Goal: Task Accomplishment & Management: Manage account settings

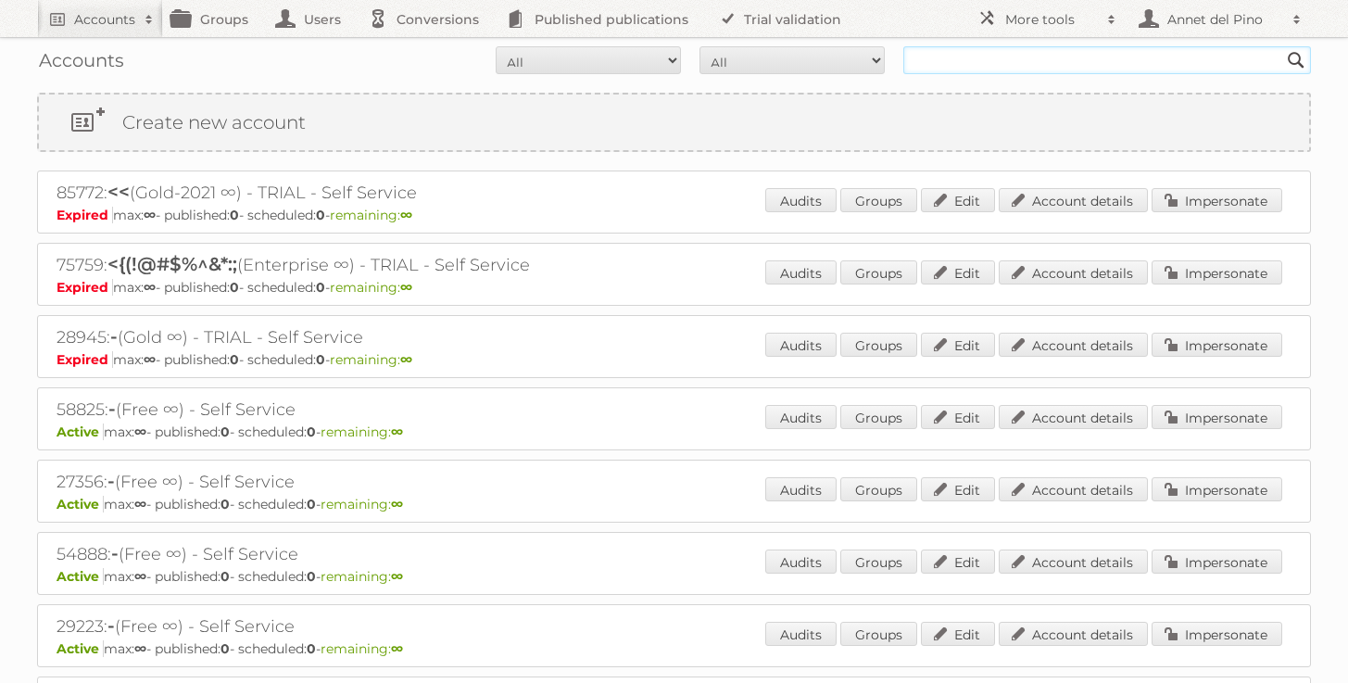
click at [970, 73] on input "text" at bounding box center [1107, 60] width 408 height 28
paste input "[PERSON_NAME][EMAIL_ADDRESS][PERSON_NAME][DOMAIN_NAME]"
type input "[PERSON_NAME][EMAIL_ADDRESS][PERSON_NAME][DOMAIN_NAME]"
click at [1283, 46] on input "Search" at bounding box center [1297, 60] width 28 height 28
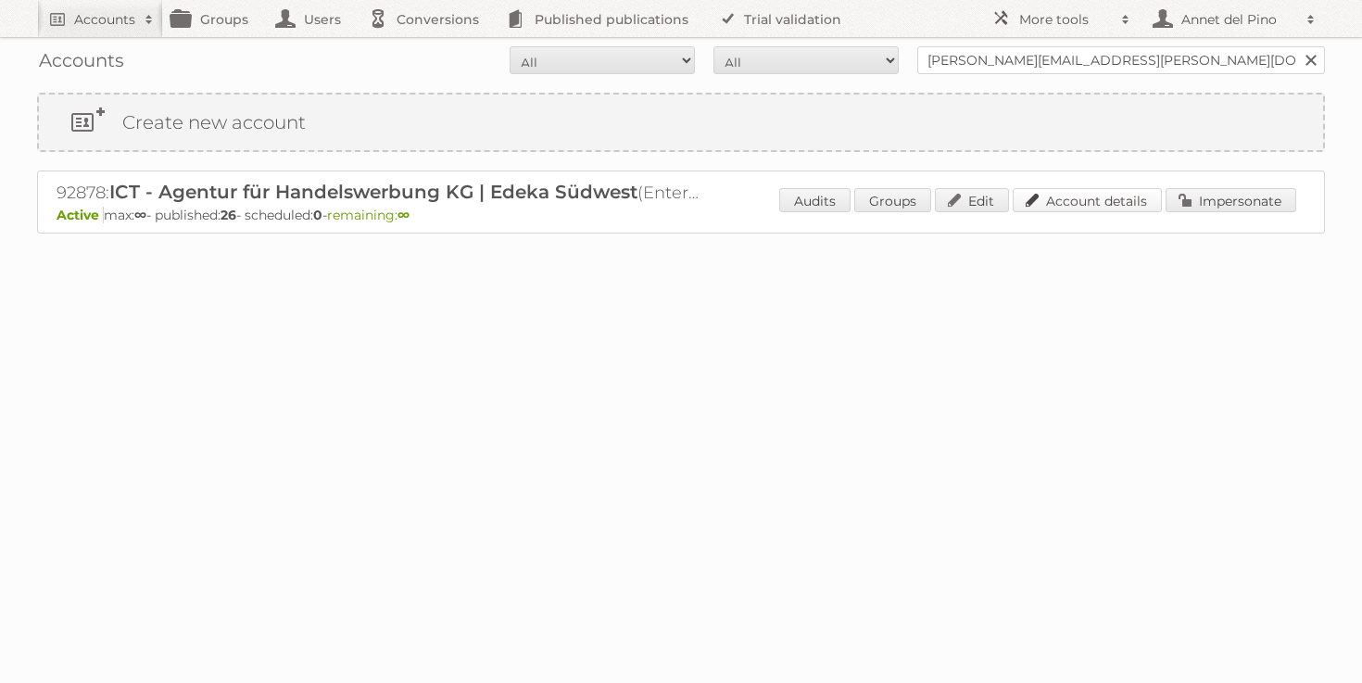
click at [1097, 202] on link "Account details" at bounding box center [1087, 200] width 149 height 24
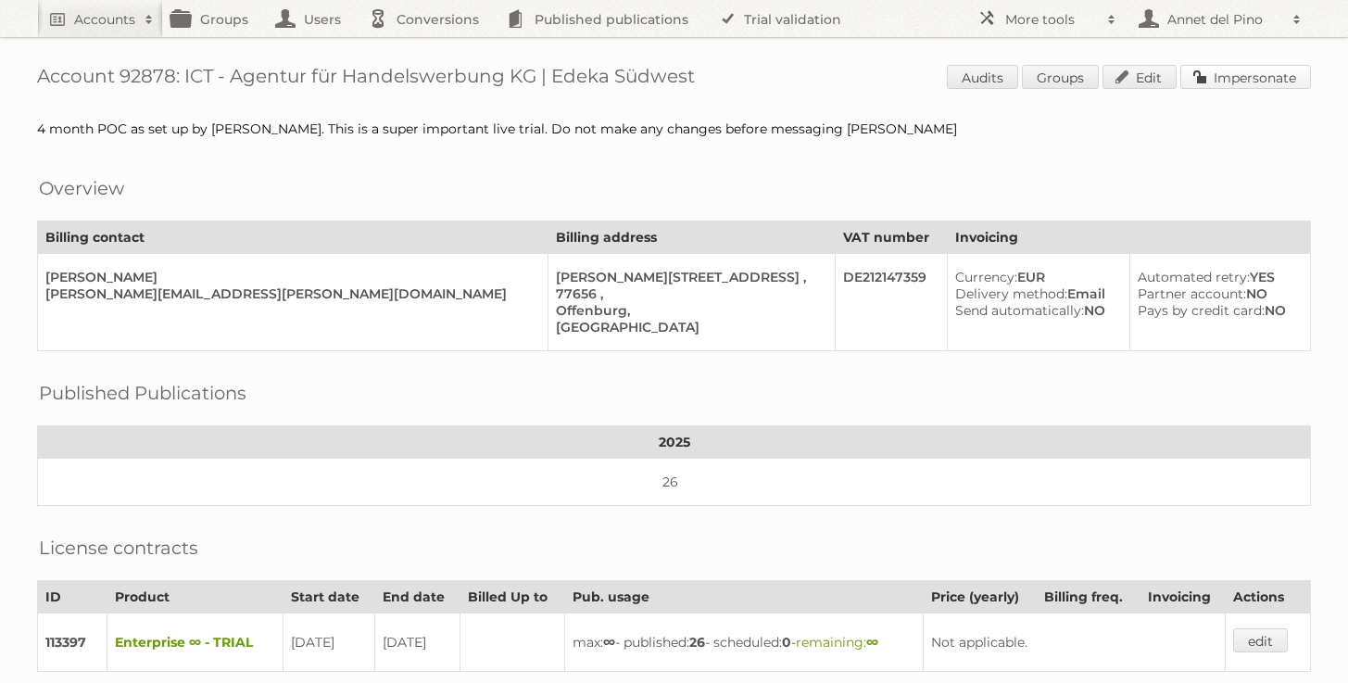
click at [1235, 67] on link "Impersonate" at bounding box center [1246, 77] width 131 height 24
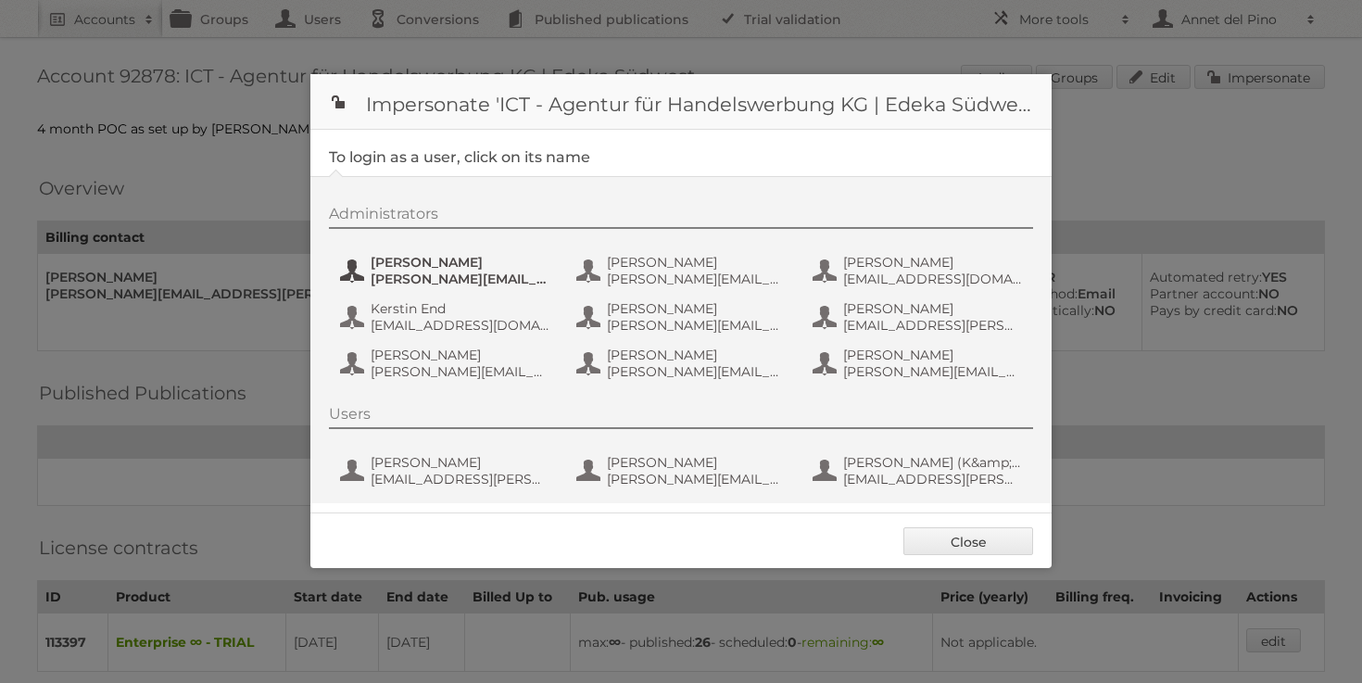
click at [500, 280] on span "benjamin.discher@ictwerbung.de" at bounding box center [461, 279] width 180 height 17
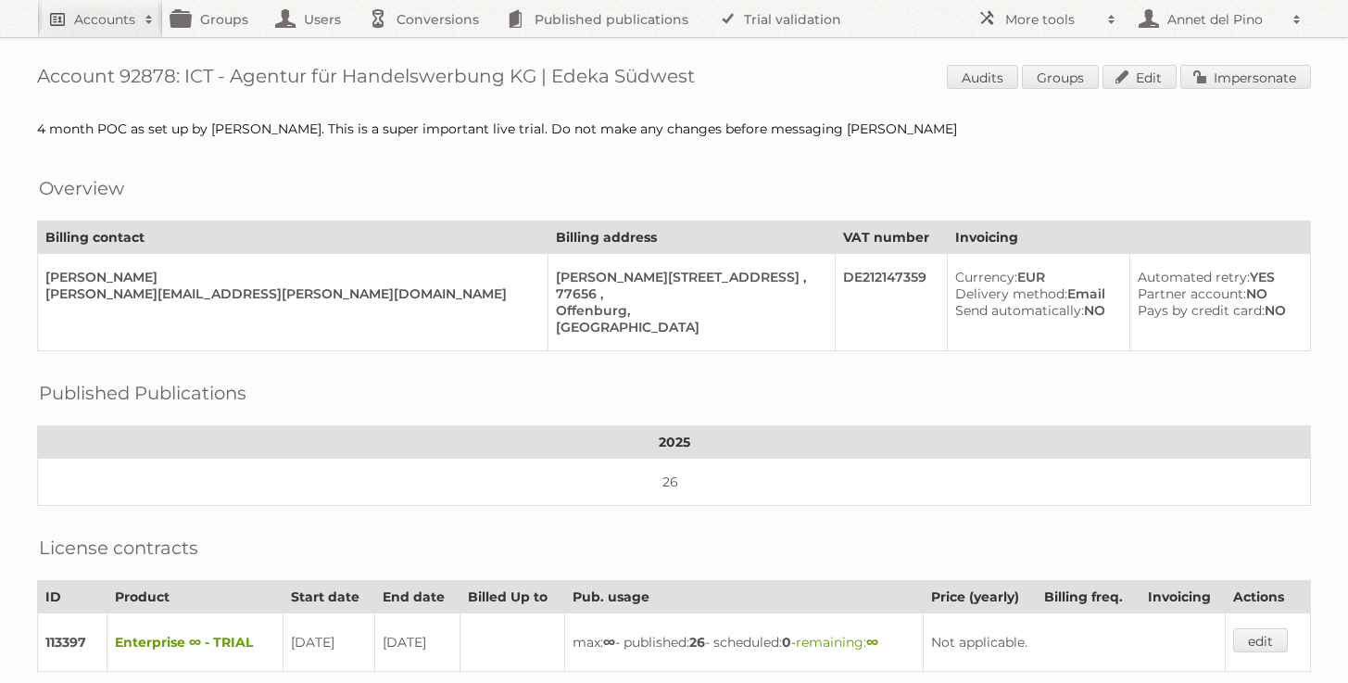
click at [74, 21] on h2 "Accounts" at bounding box center [104, 19] width 61 height 19
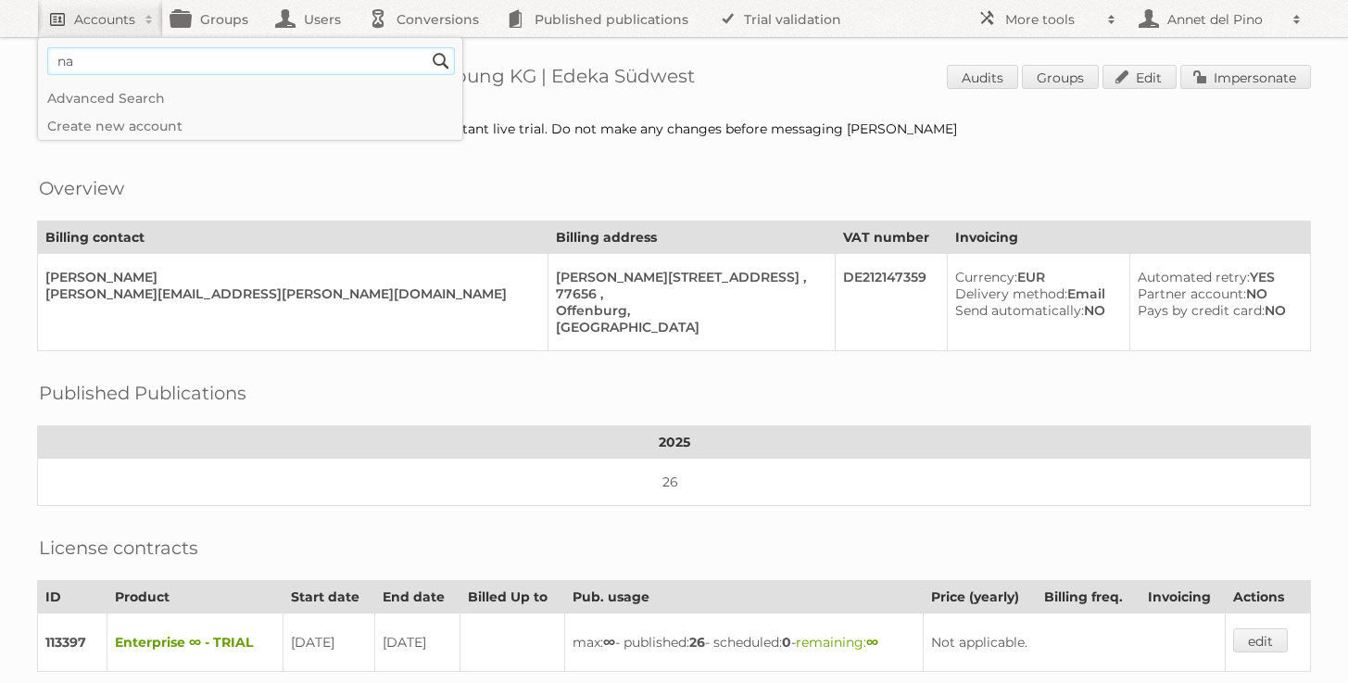
type input"] "n"
type input"] "annet@publitas.com"
click at [440, 60] on input "Search" at bounding box center [441, 61] width 28 height 28
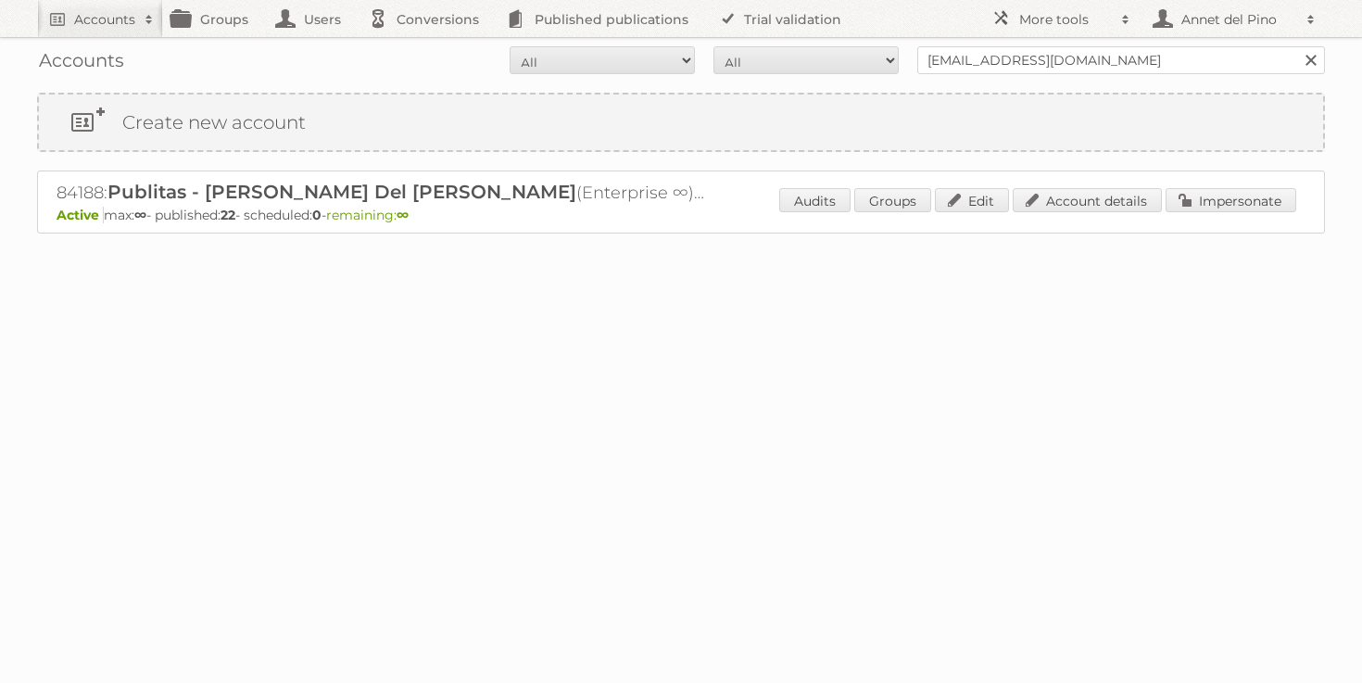
click at [1093, 183] on div "84188: Publitas - Annet Del Pino (Enterprise ∞) - TRIAL - Self Service Active m…" at bounding box center [681, 202] width 1288 height 63
click at [1093, 190] on link "Account details" at bounding box center [1087, 200] width 149 height 24
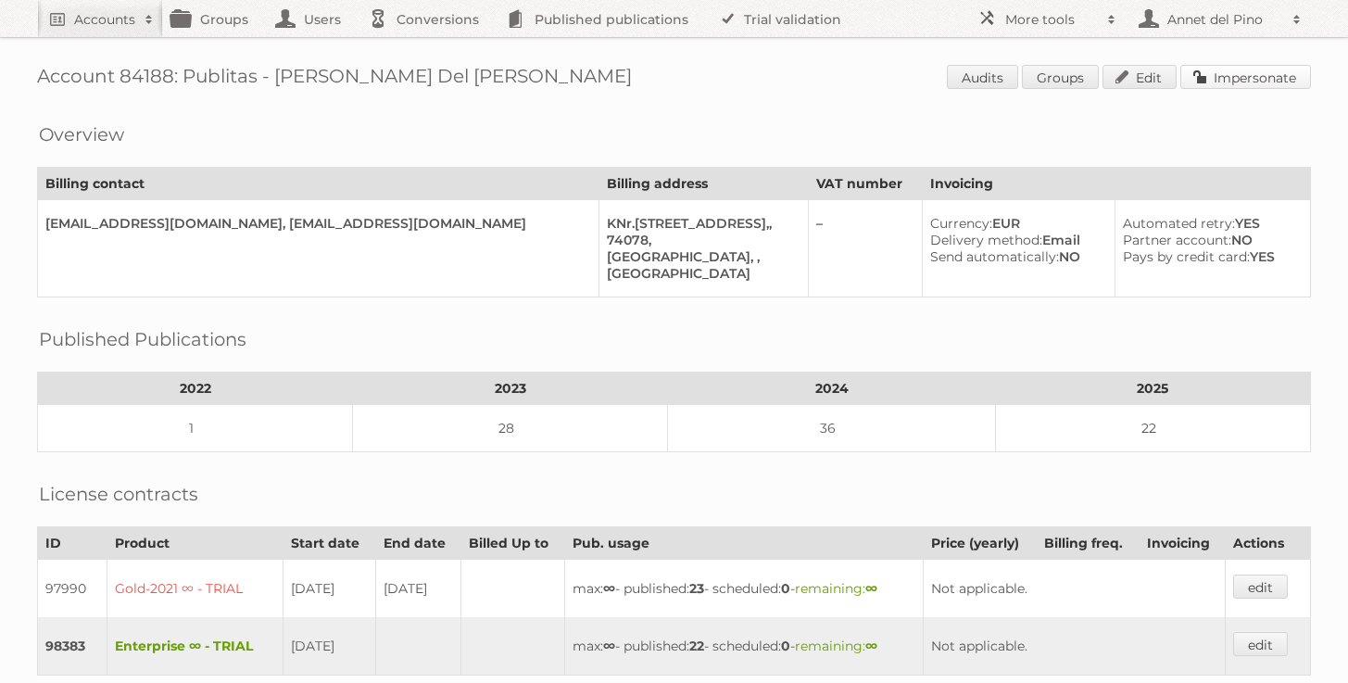
click at [1221, 70] on link "Impersonate" at bounding box center [1246, 77] width 131 height 24
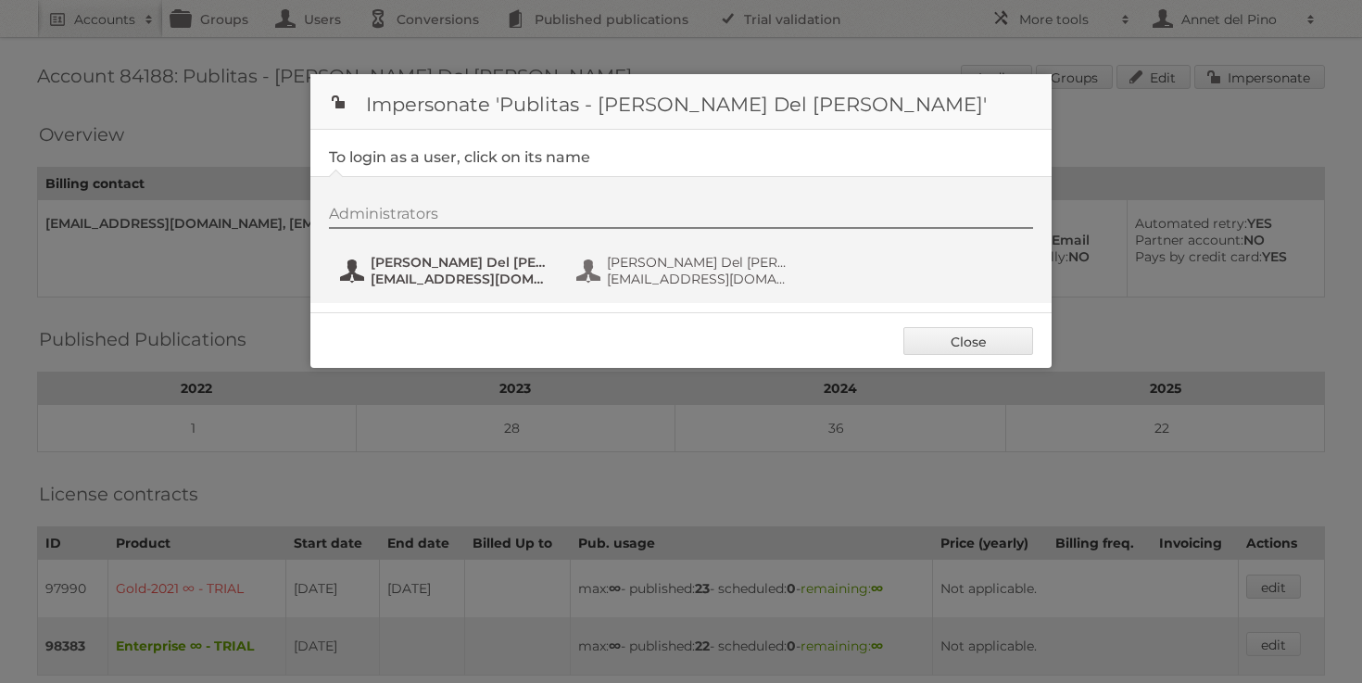
click at [434, 272] on span "annet@publitas.com" at bounding box center [461, 279] width 180 height 17
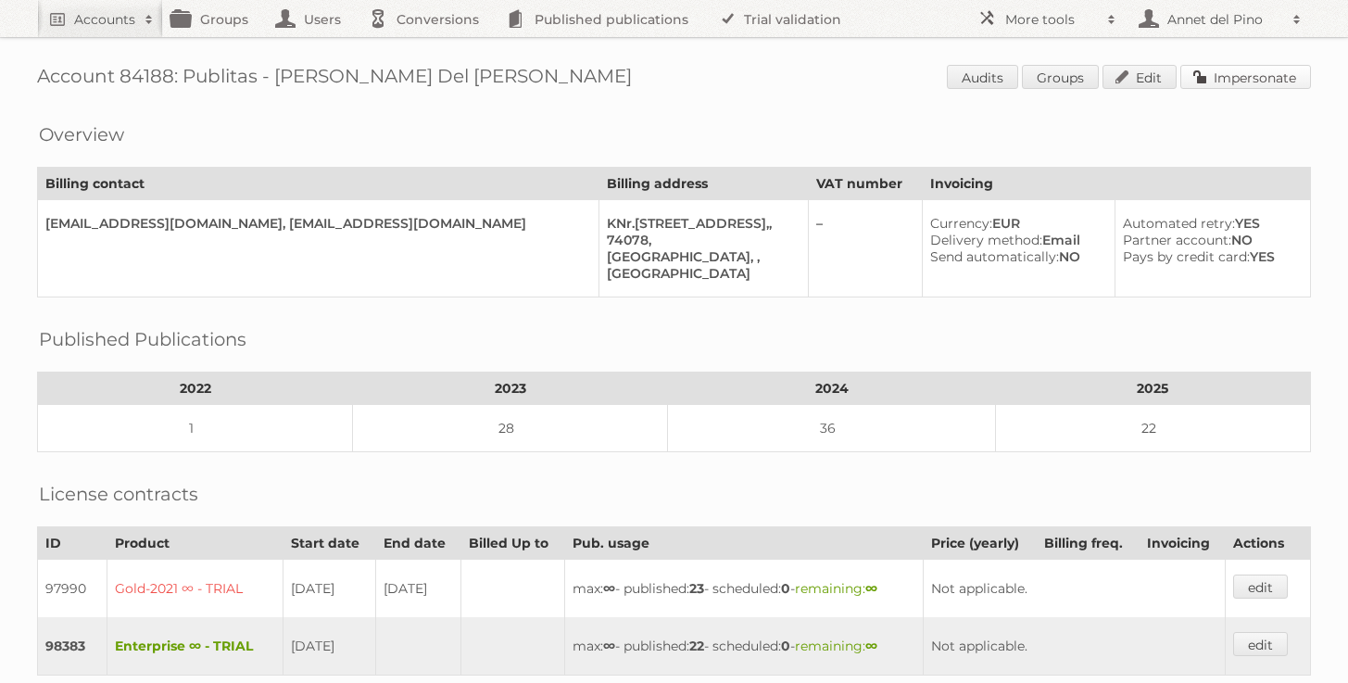
click at [1234, 77] on link "Impersonate" at bounding box center [1246, 77] width 131 height 24
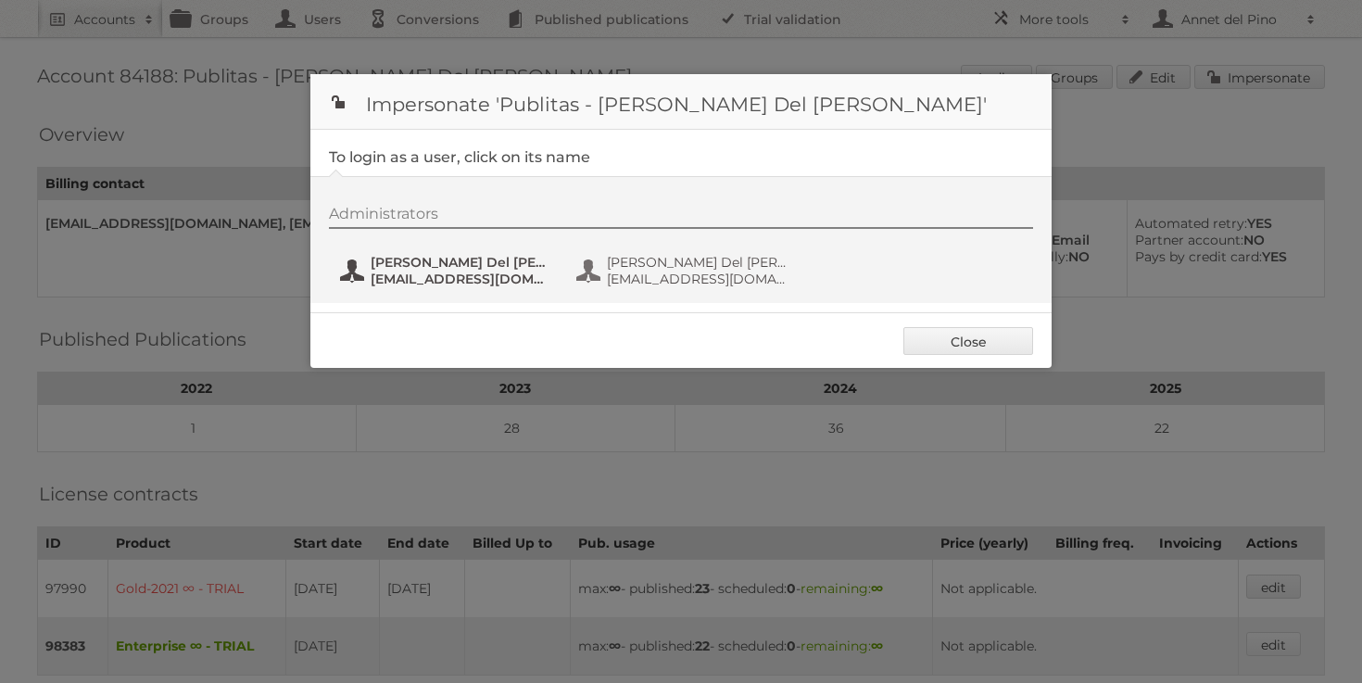
click at [394, 263] on span "Annet Del Pino" at bounding box center [461, 262] width 180 height 17
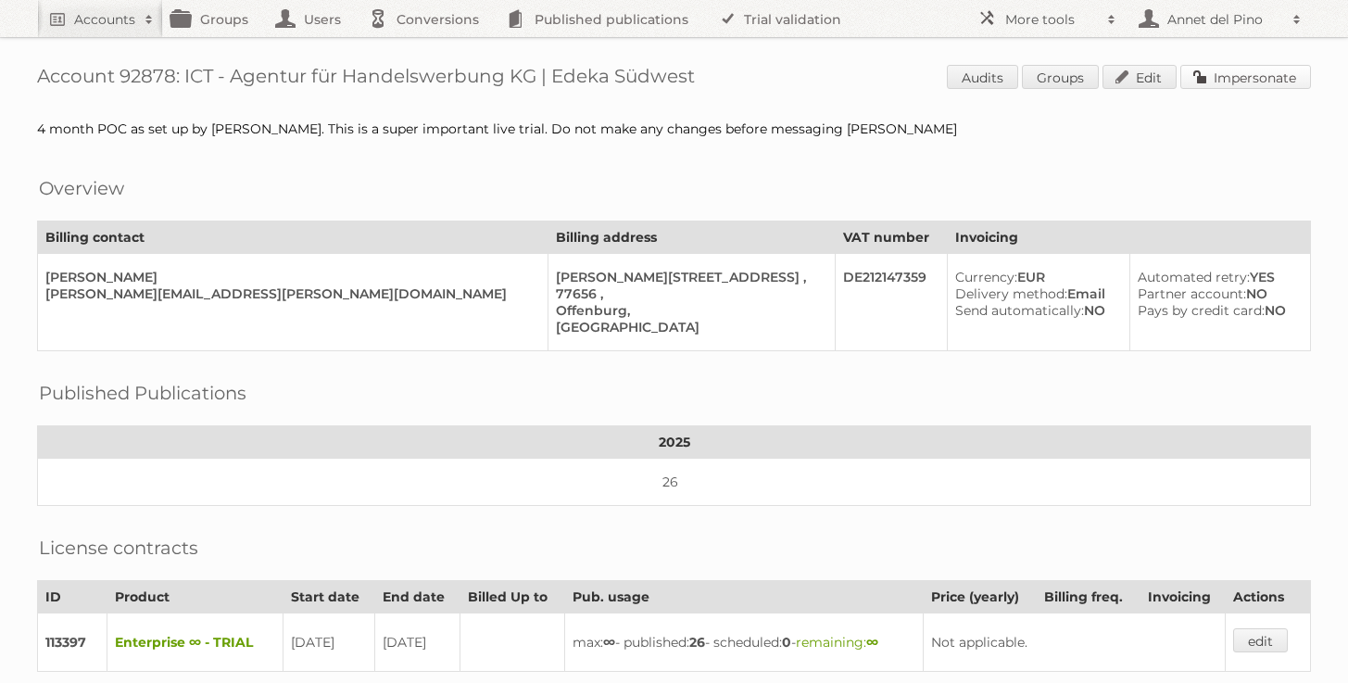
click at [1246, 78] on link "Impersonate" at bounding box center [1246, 77] width 131 height 24
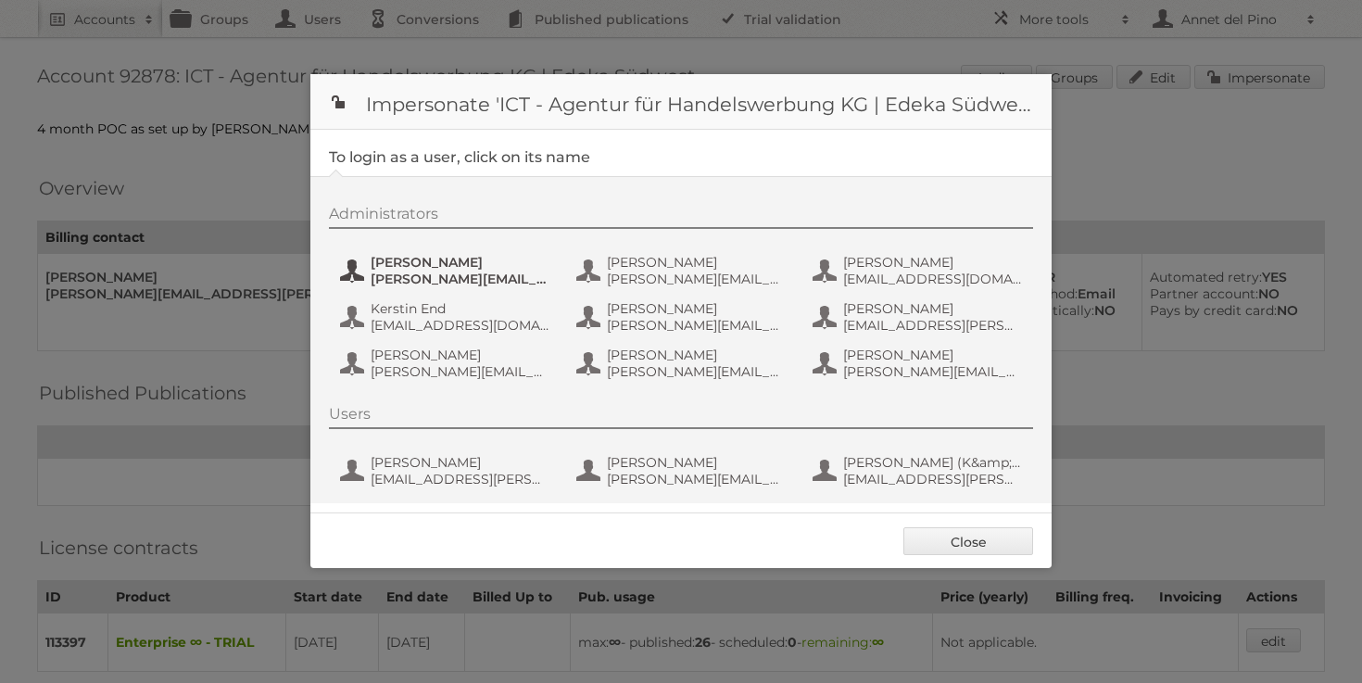
click at [429, 284] on span "benjamin.discher@ictwerbung.de" at bounding box center [461, 279] width 180 height 17
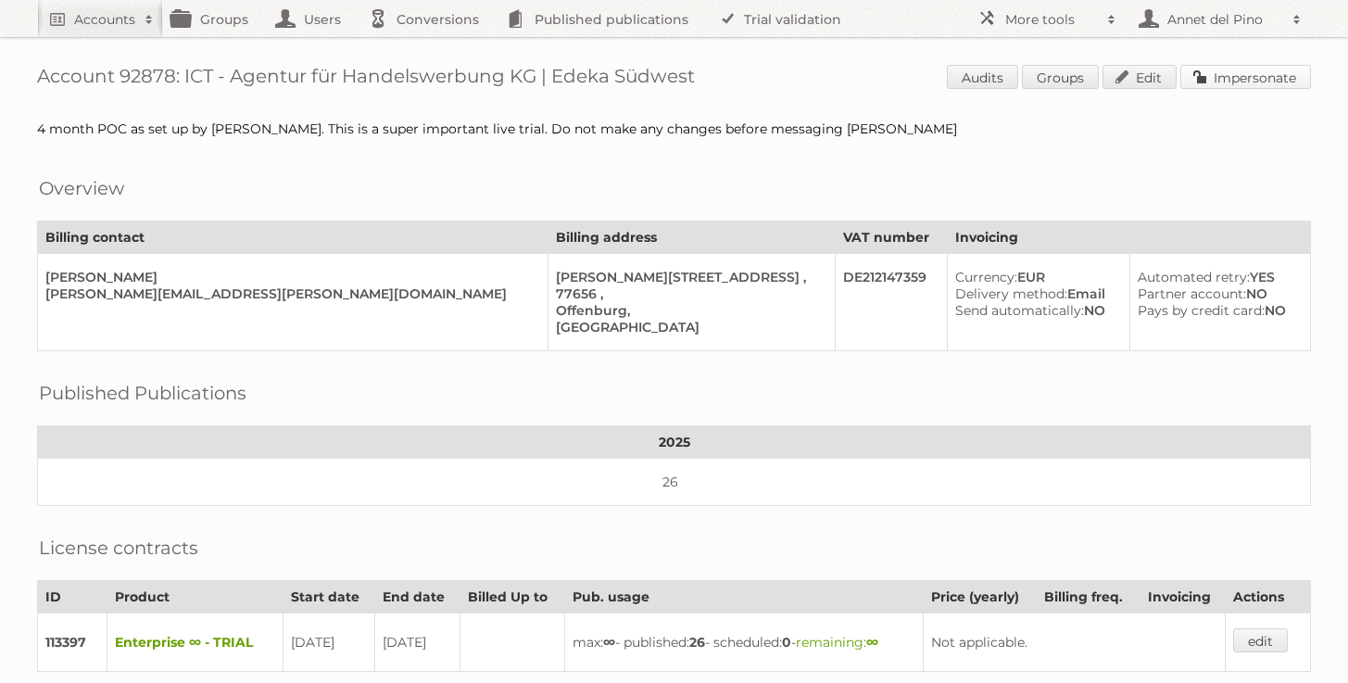
click at [1271, 72] on link "Impersonate" at bounding box center [1246, 77] width 131 height 24
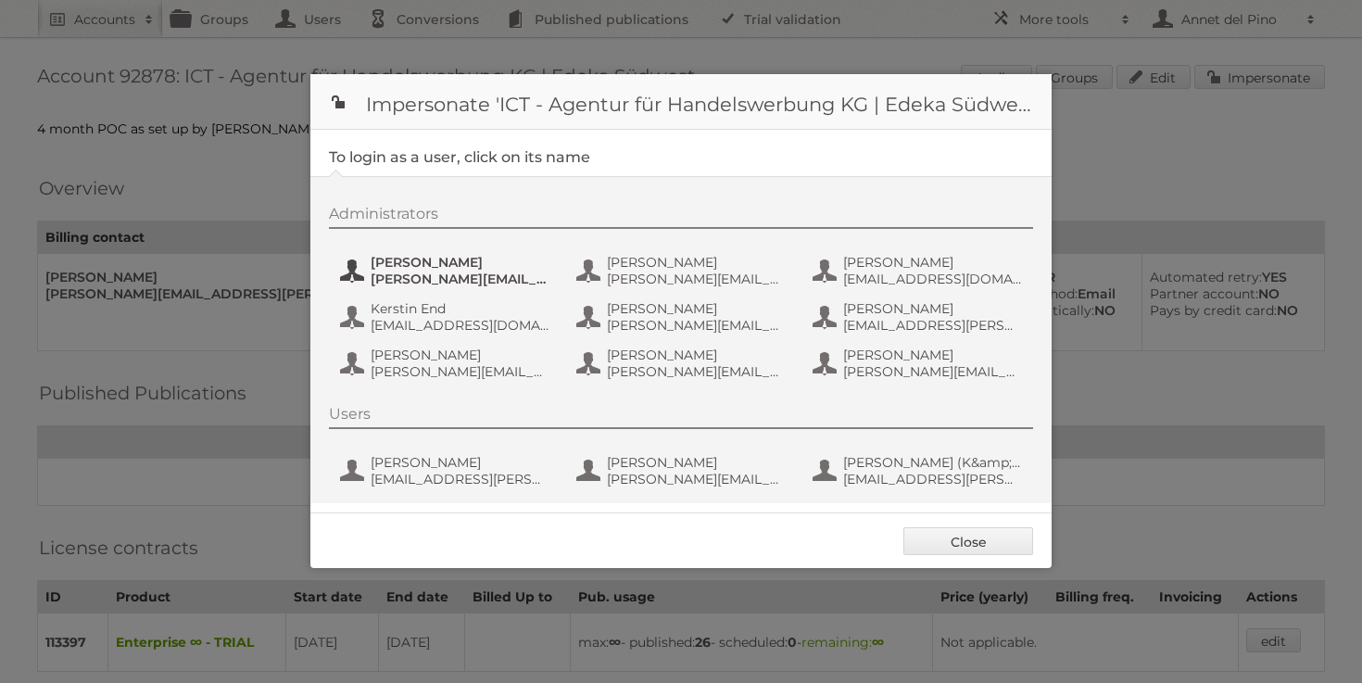
click at [505, 269] on span "[PERSON_NAME]" at bounding box center [461, 262] width 180 height 17
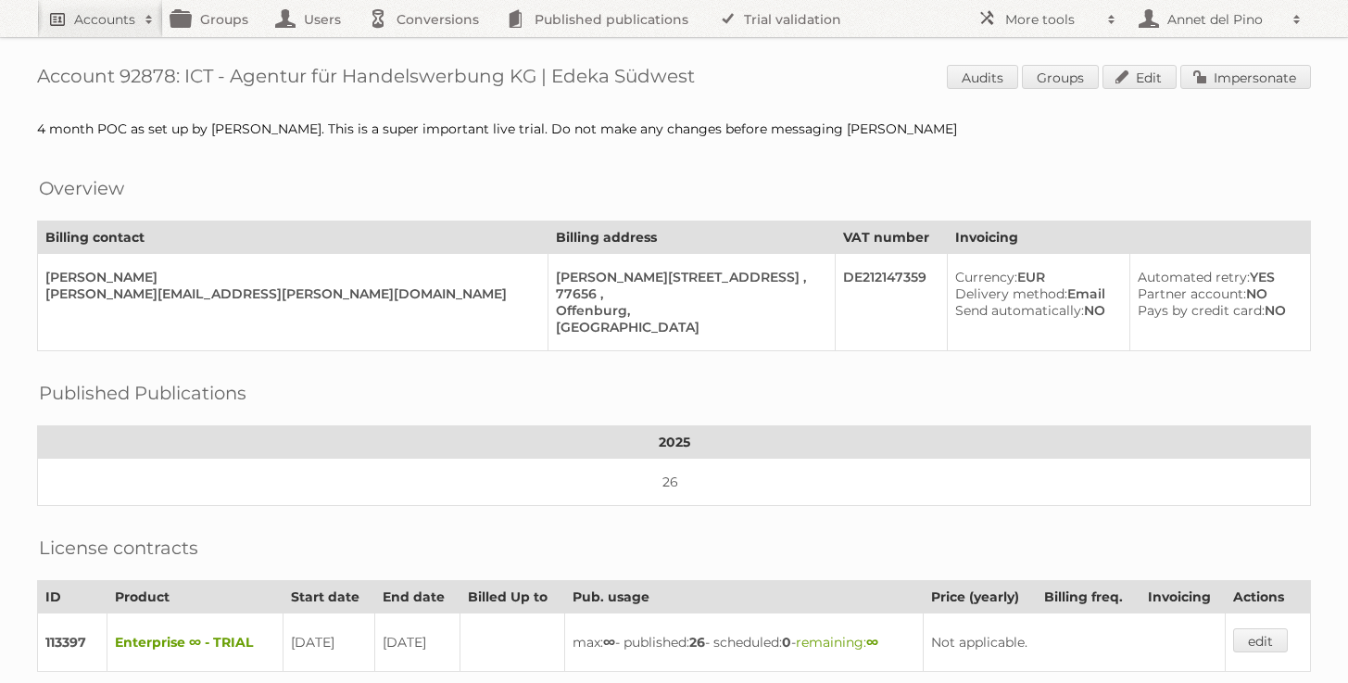
click at [123, 1] on link "Accounts" at bounding box center [100, 18] width 126 height 37
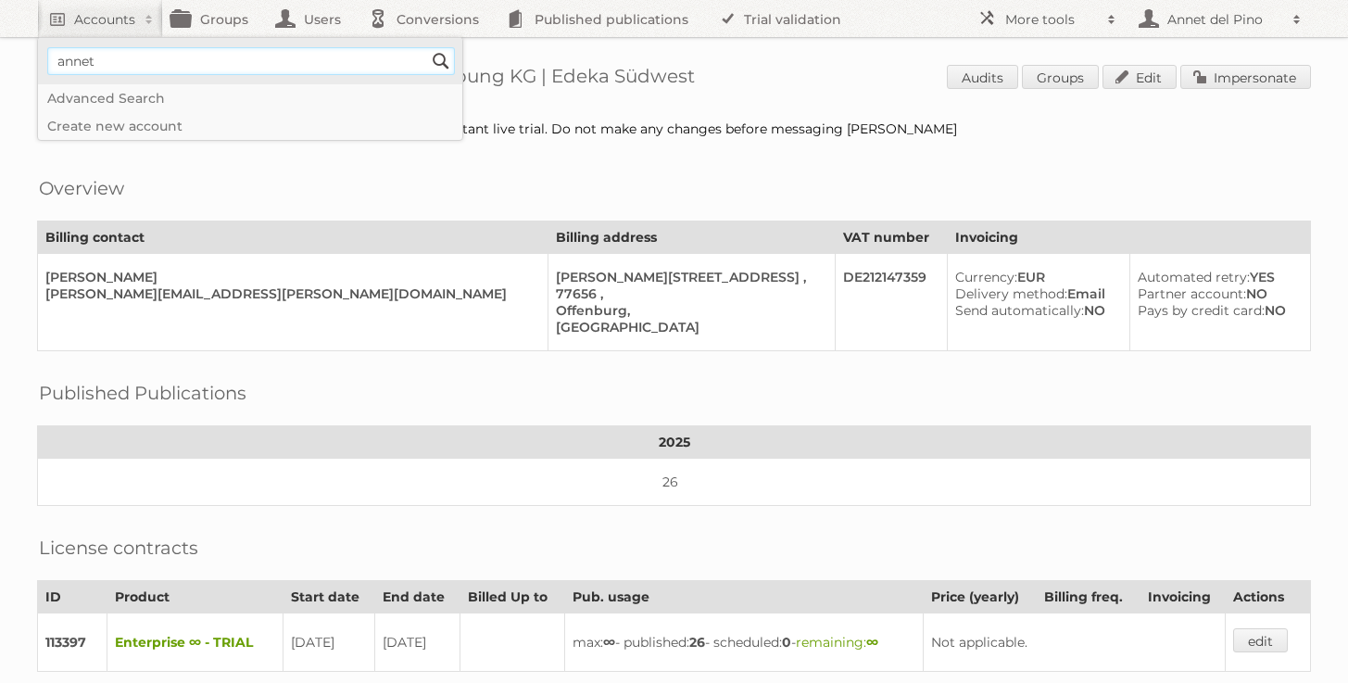
type input"] "annet@publitas.com"
click at [449, 57] on input "Search" at bounding box center [441, 61] width 28 height 28
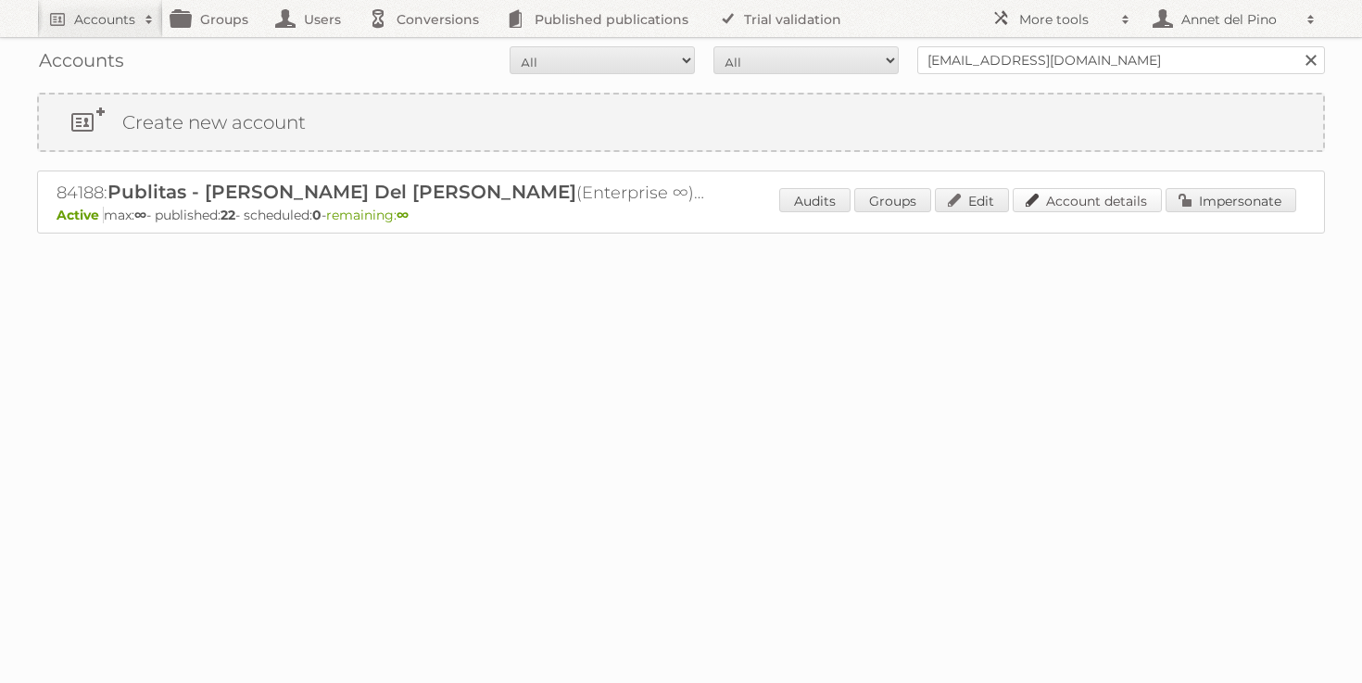
click at [1117, 196] on link "Account details" at bounding box center [1087, 200] width 149 height 24
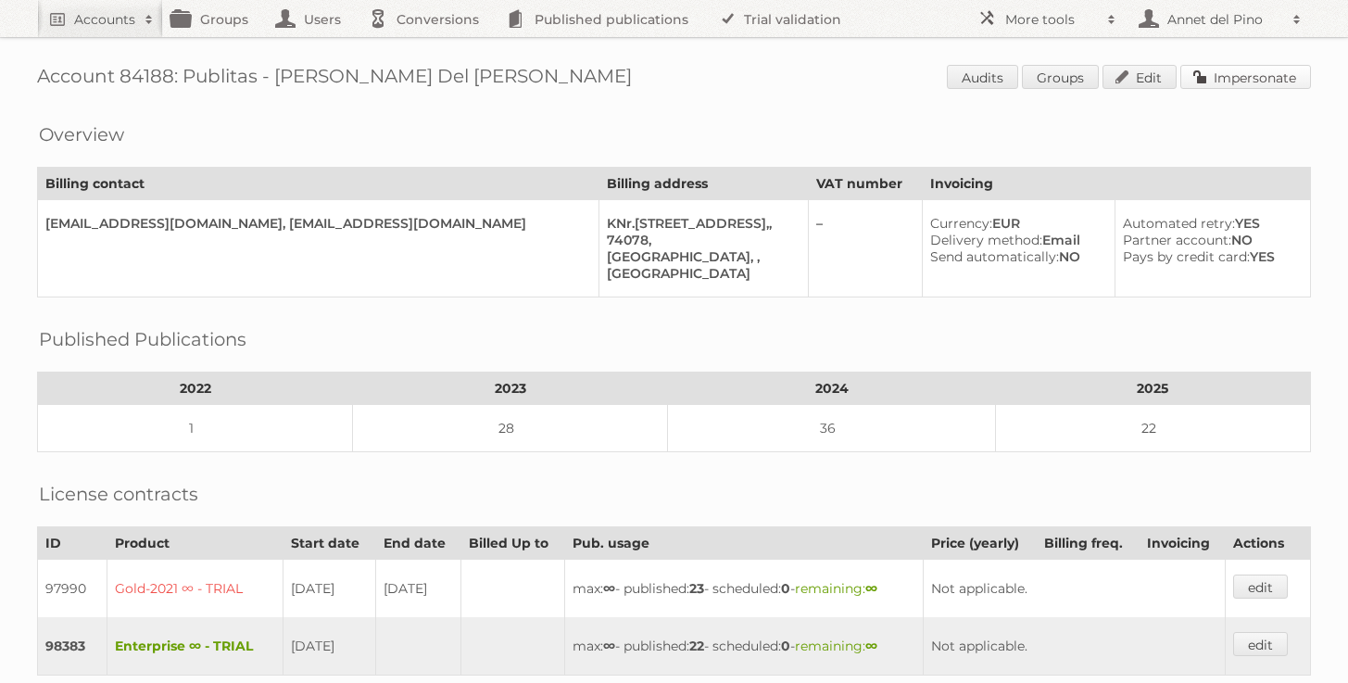
click at [1256, 76] on link "Impersonate" at bounding box center [1246, 77] width 131 height 24
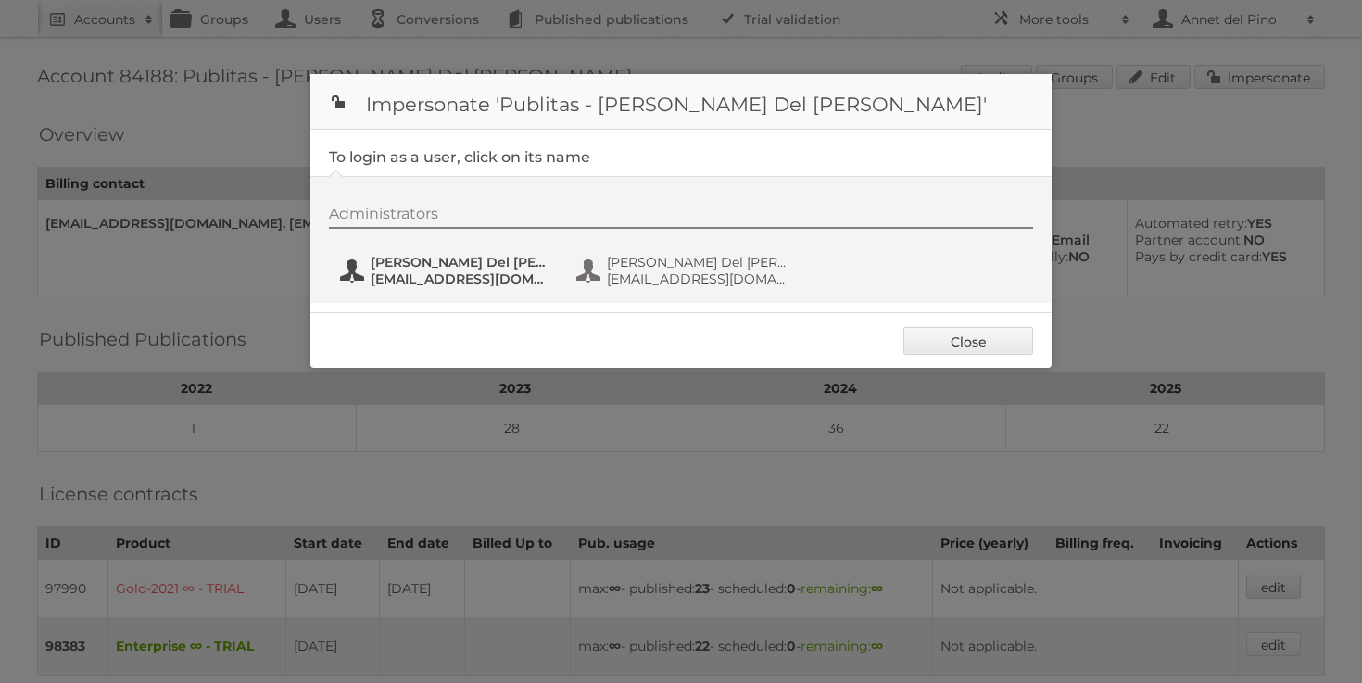
click at [444, 278] on span "annet@publitas.com" at bounding box center [461, 279] width 180 height 17
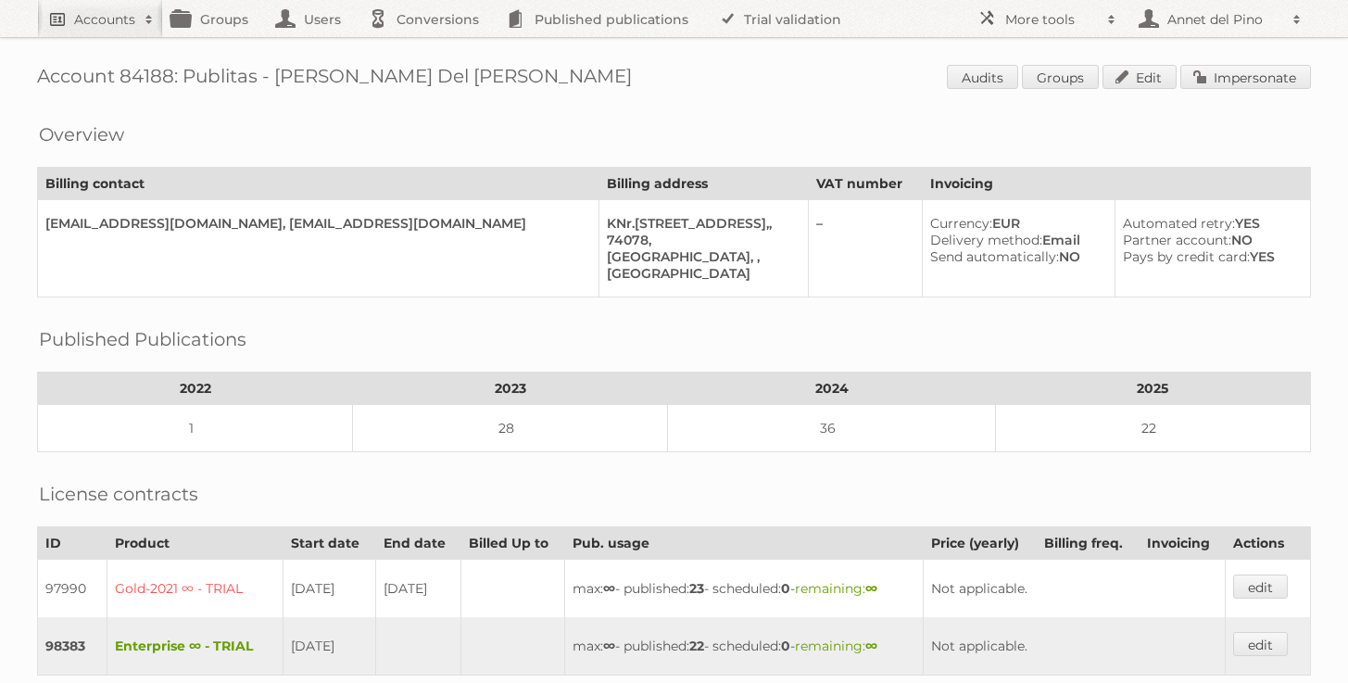
click at [141, 18] on span at bounding box center [149, 19] width 28 height 19
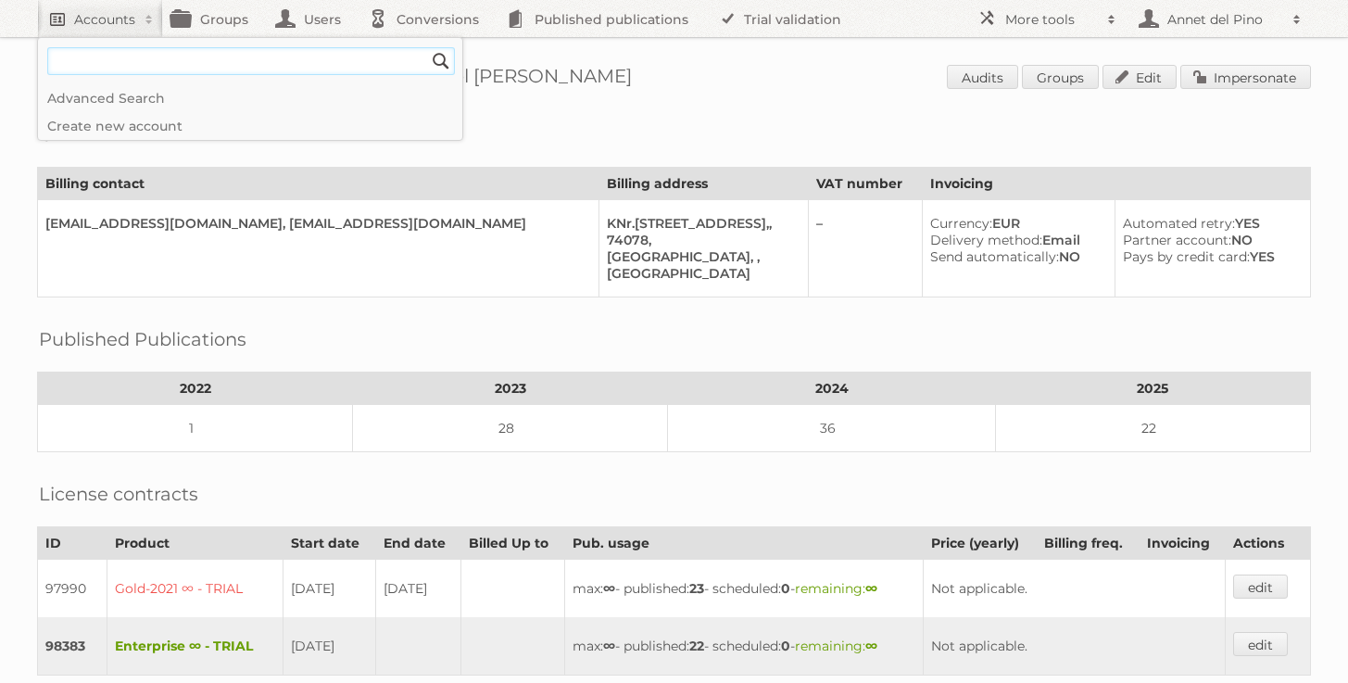
paste input"] "invoice@annavantoor.nl"
type input"] "invoice@annavantoor.nl"
click at [427, 47] on input "Search" at bounding box center [441, 61] width 28 height 28
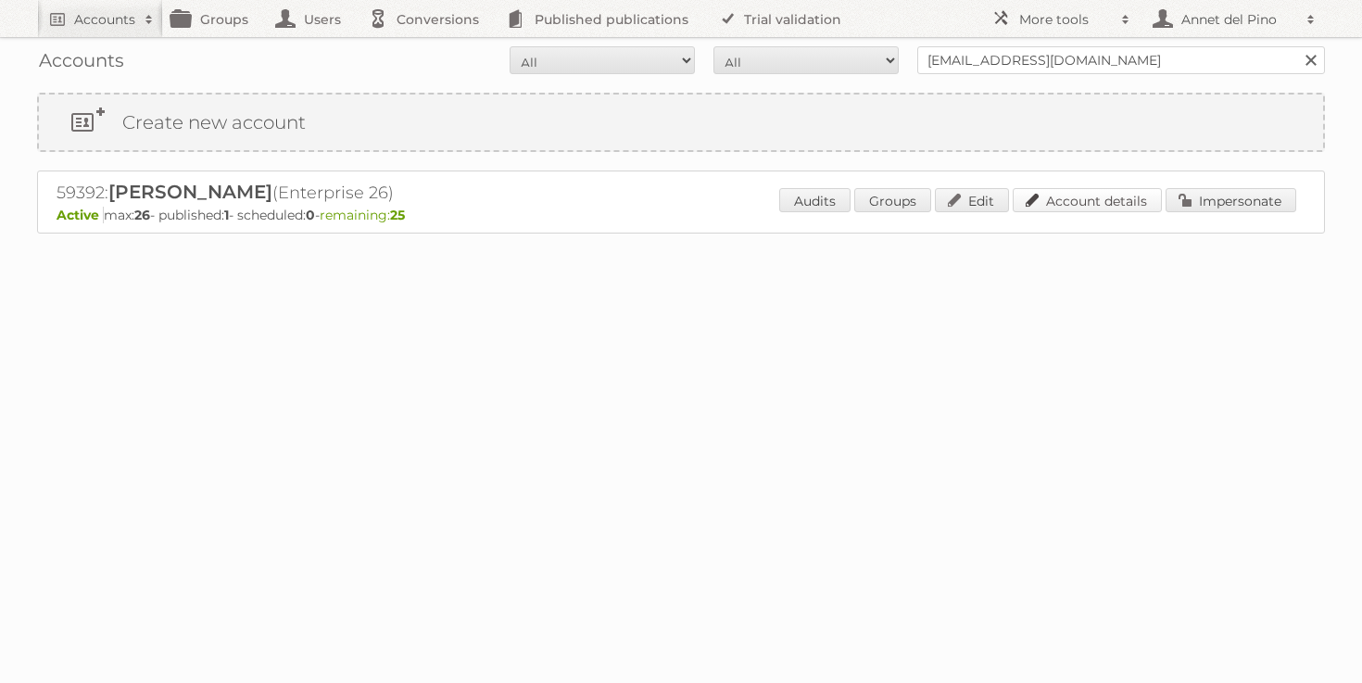
click at [1052, 210] on link "Account details" at bounding box center [1087, 200] width 149 height 24
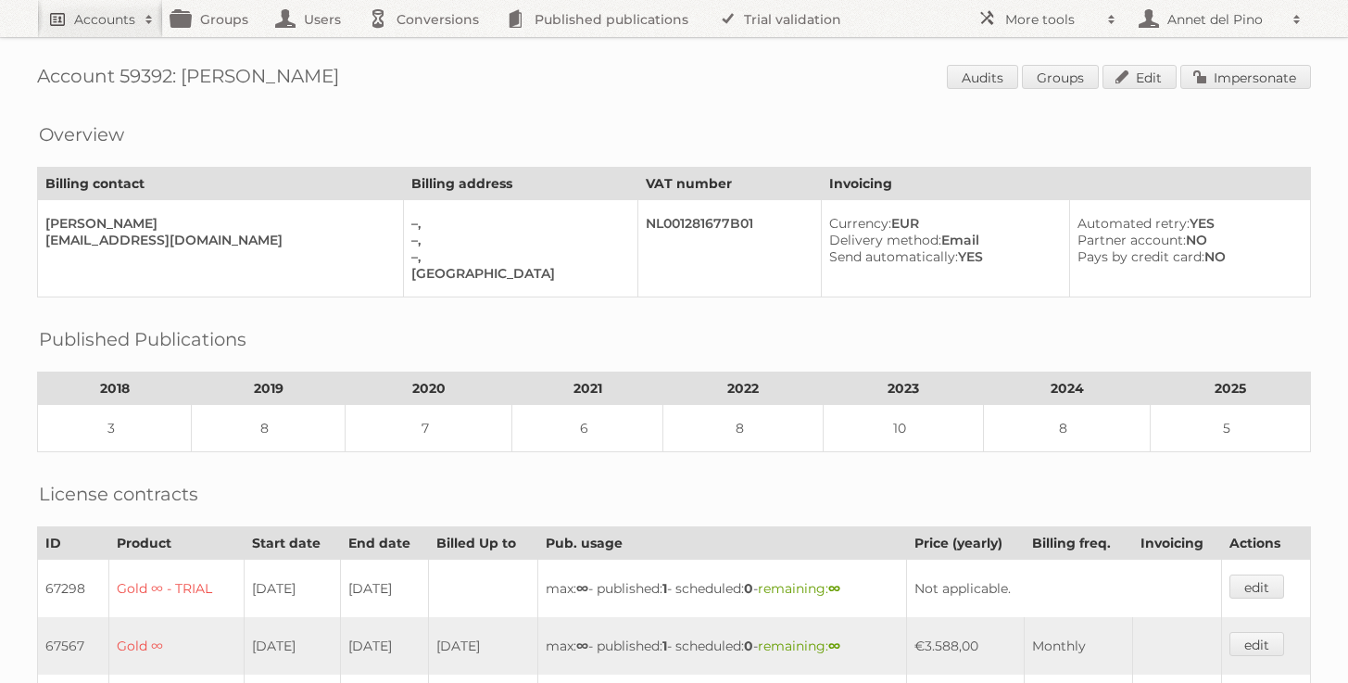
click at [93, 17] on h2 "Accounts" at bounding box center [104, 19] width 61 height 19
paste input"] "[EMAIL_ADDRESS][DOMAIN_NAME]"
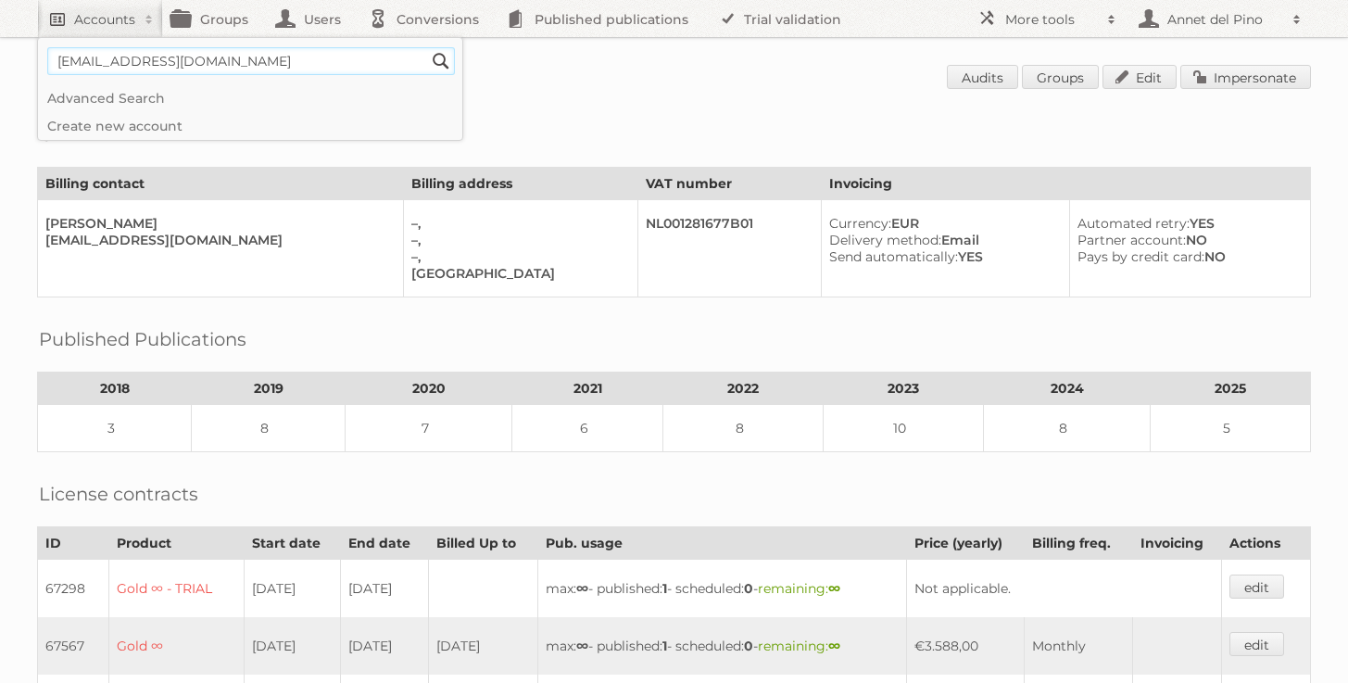
type input"] "[EMAIL_ADDRESS][DOMAIN_NAME]"
click at [427, 47] on input "Search" at bounding box center [441, 61] width 28 height 28
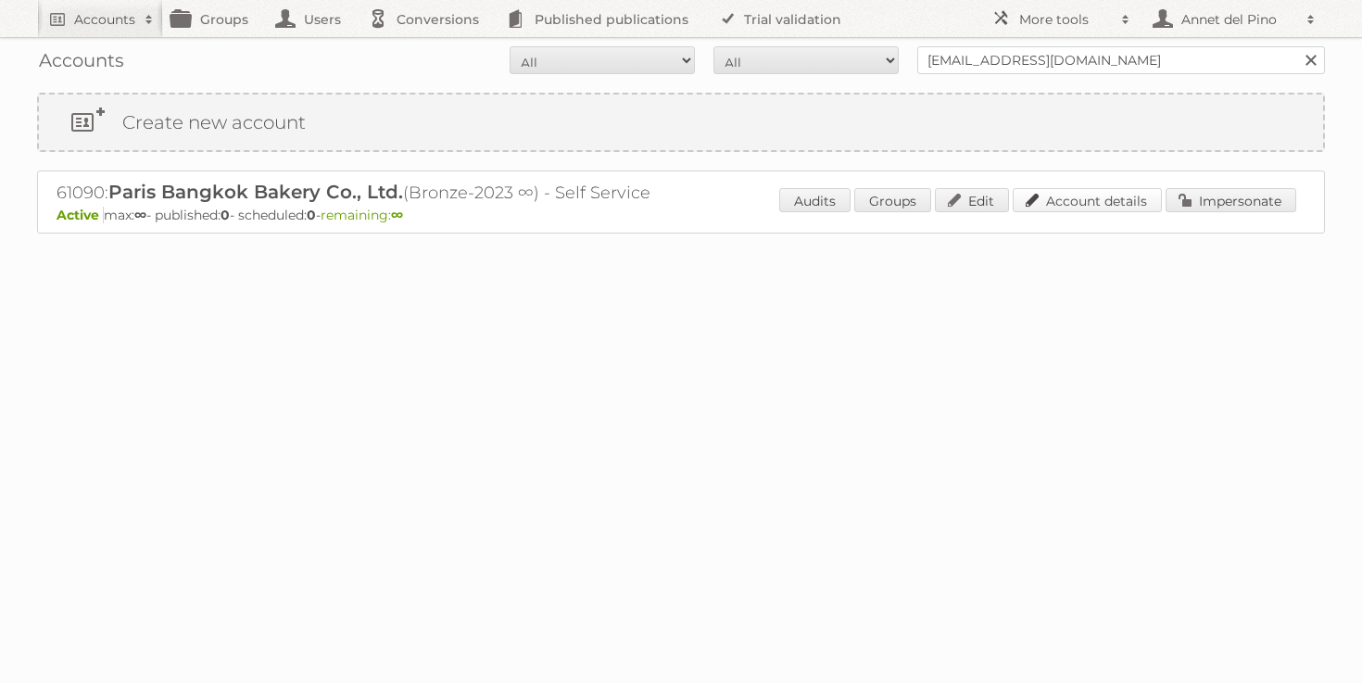
click at [1068, 201] on link "Account details" at bounding box center [1087, 200] width 149 height 24
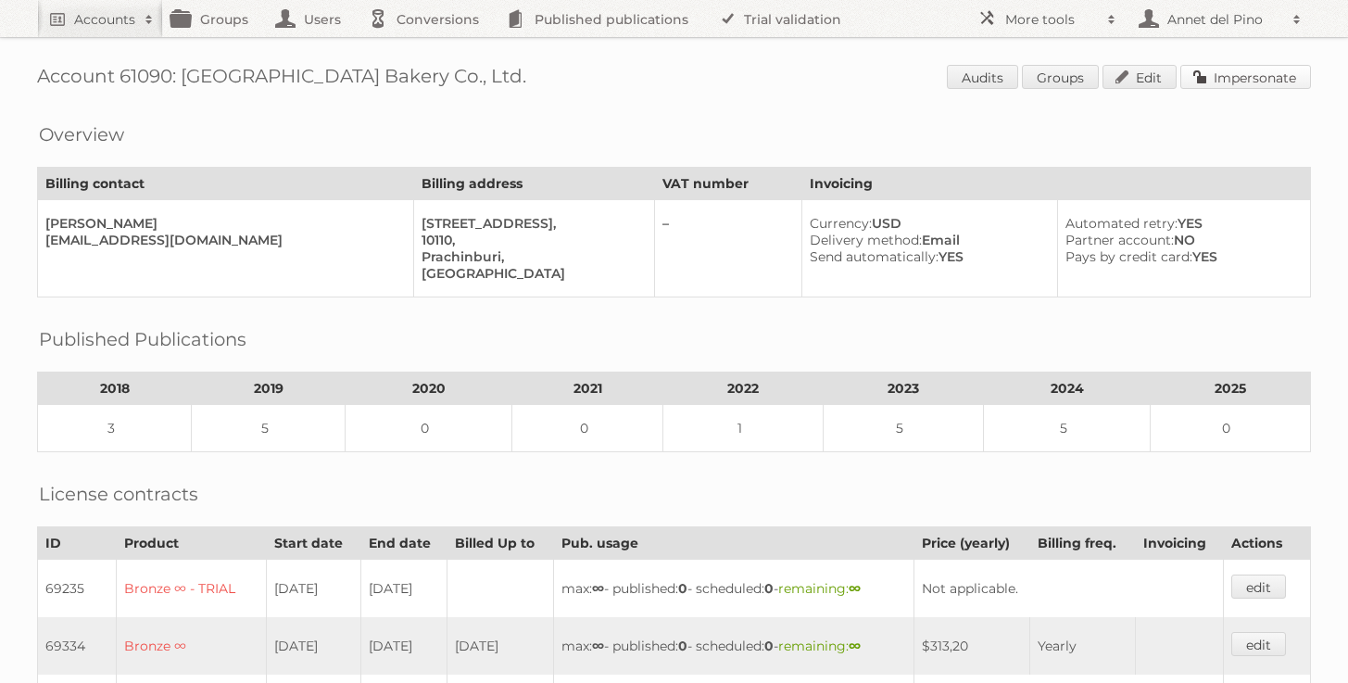
click at [1194, 80] on link "Impersonate" at bounding box center [1246, 77] width 131 height 24
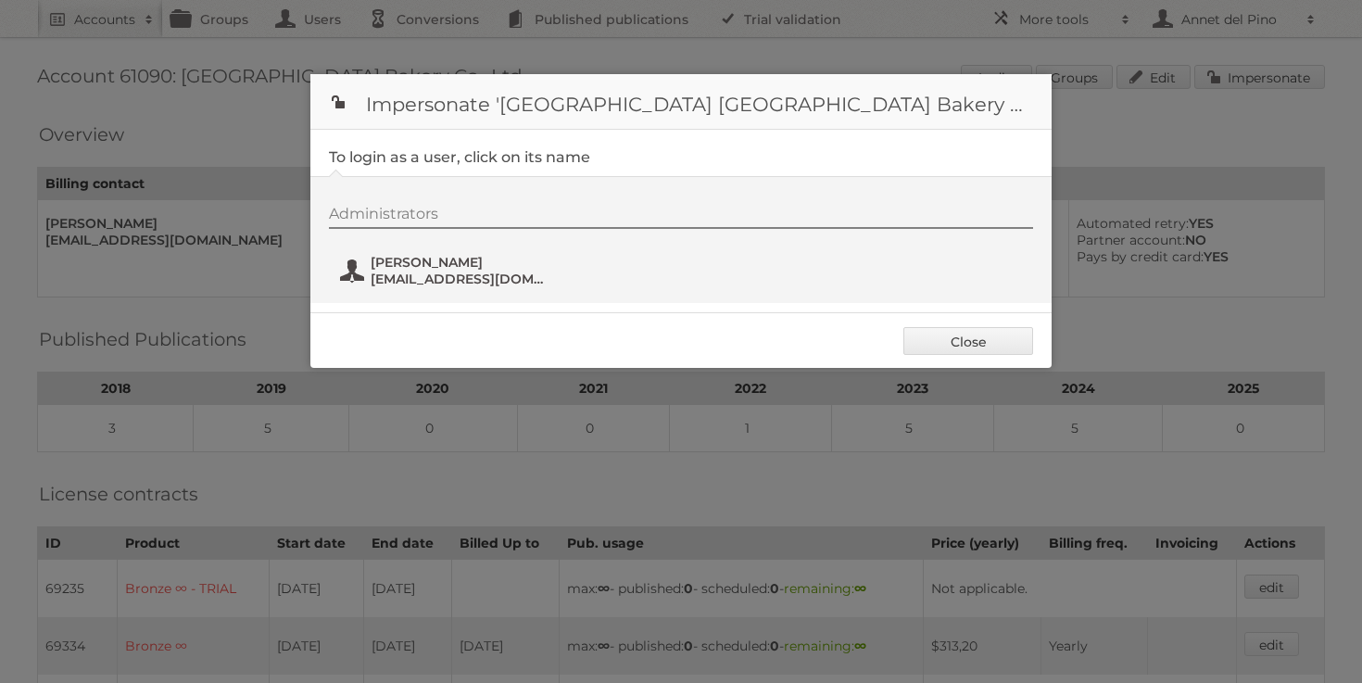
click at [446, 259] on span "[PERSON_NAME]" at bounding box center [461, 262] width 180 height 17
